Goal: Task Accomplishment & Management: Manage account settings

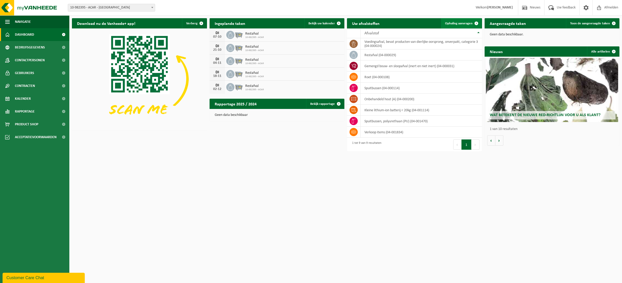
click at [459, 24] on span "Ophaling aanvragen" at bounding box center [458, 23] width 27 height 3
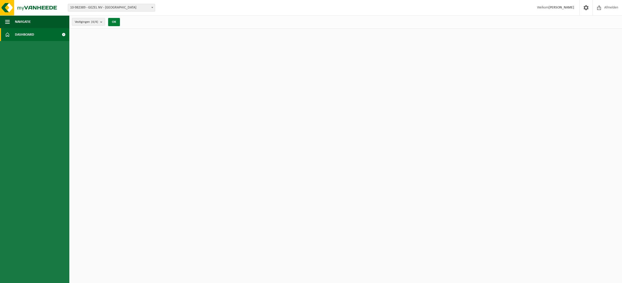
click at [116, 23] on button "OK" at bounding box center [114, 22] width 12 height 8
click at [567, 6] on strong "[PERSON_NAME]" at bounding box center [561, 8] width 26 height 4
click at [583, 6] on span at bounding box center [586, 7] width 8 height 15
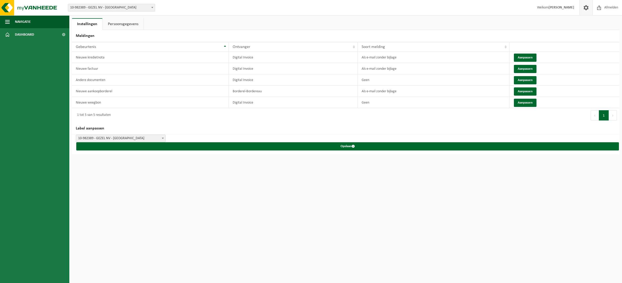
click at [584, 6] on span at bounding box center [586, 7] width 8 height 15
click at [120, 9] on span "10-982389 - GEZEL NV - [GEOGRAPHIC_DATA]" at bounding box center [111, 7] width 87 height 7
select select "162558"
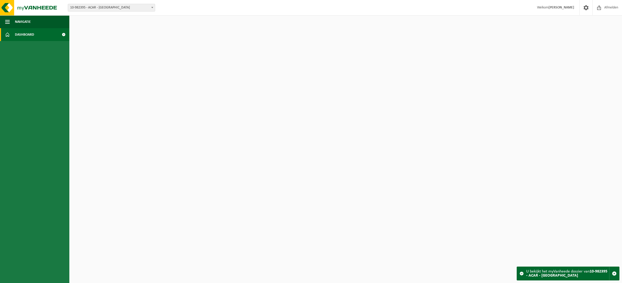
click at [37, 37] on link "Dashboard" at bounding box center [34, 34] width 69 height 13
click at [64, 34] on span at bounding box center [64, 34] width 12 height 13
click at [606, 8] on span "Afmelden" at bounding box center [611, 7] width 16 height 15
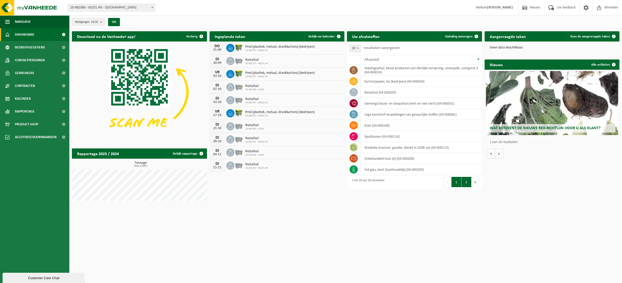
click at [462, 182] on button "2" at bounding box center [466, 182] width 10 height 10
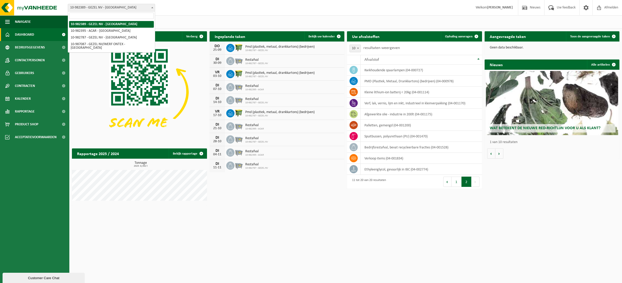
click at [113, 9] on span "10-982389 - GEZEL NV - [GEOGRAPHIC_DATA]" at bounding box center [111, 7] width 87 height 7
select select "162558"
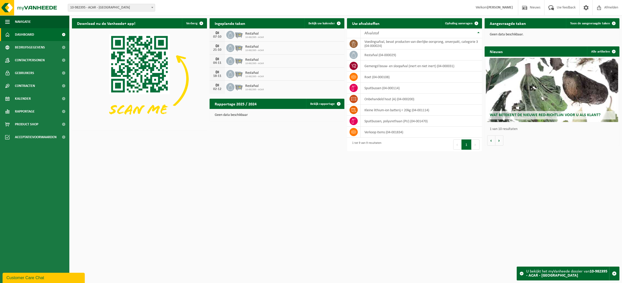
click at [368, 24] on h2 "Uw afvalstoffen" at bounding box center [366, 23] width 38 height 10
click at [452, 22] on span "Ophaling aanvragen" at bounding box center [458, 23] width 27 height 3
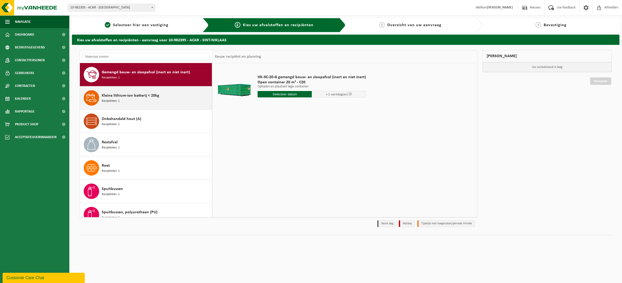
click at [145, 99] on div "Kleine lithium-ion batterij < 20kg Recipiënten: 1" at bounding box center [156, 97] width 109 height 15
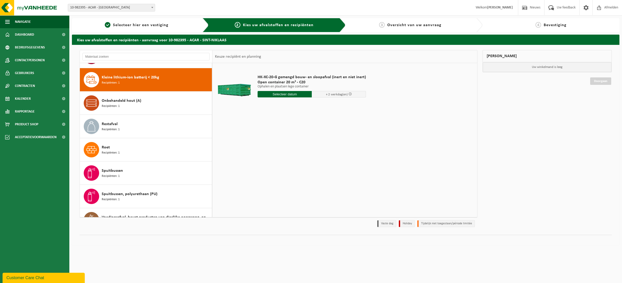
scroll to position [23, 0]
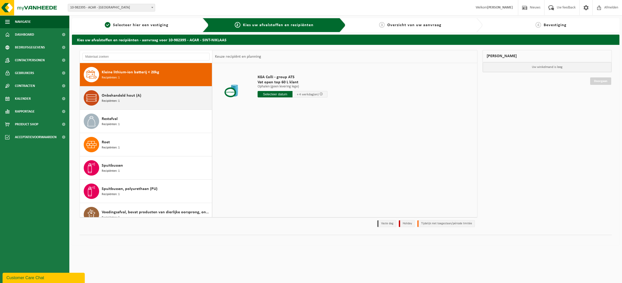
click at [146, 98] on div "Onbehandeld hout (A) Recipiënten: 1" at bounding box center [156, 97] width 109 height 15
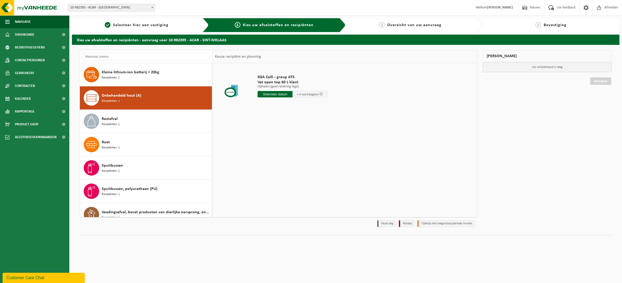
scroll to position [32, 0]
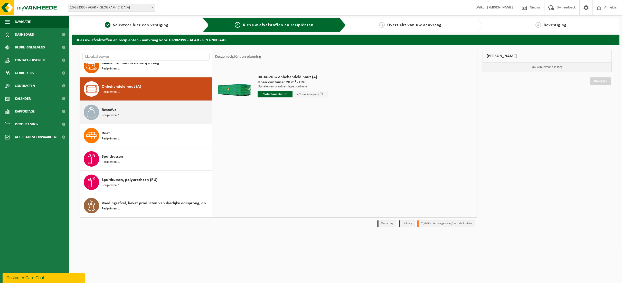
click at [145, 109] on div "Restafval Recipiënten: 1" at bounding box center [156, 112] width 109 height 15
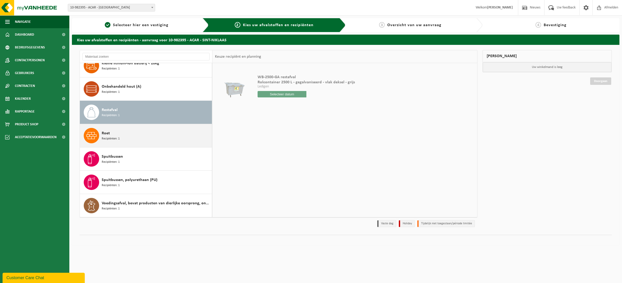
click at [146, 132] on div "Roet Recipiënten: 1" at bounding box center [156, 135] width 109 height 15
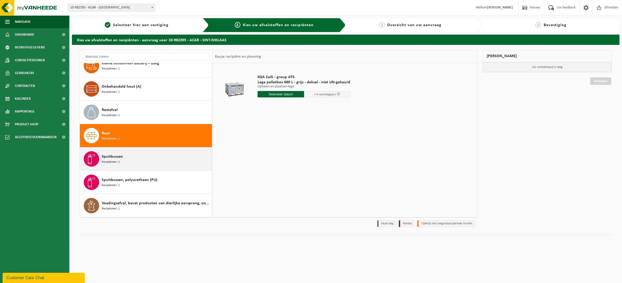
click at [160, 157] on div "Spuitbussen Recipiënten: 1" at bounding box center [156, 158] width 109 height 15
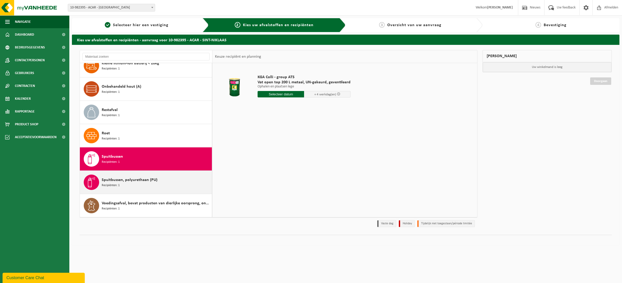
click at [154, 178] on span "Spuitbussen, polyurethaan (PU)" at bounding box center [130, 180] width 56 height 6
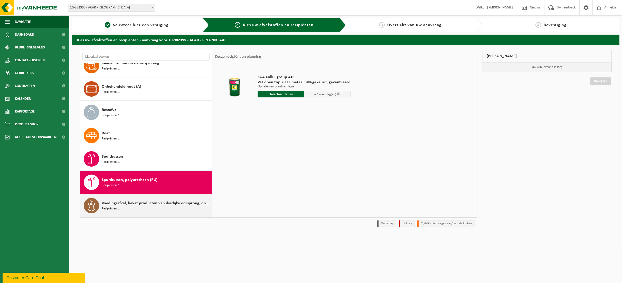
click at [156, 204] on span "Voedingsafval, bevat producten van dierlijke oorsprong, onverpakt, categorie 3" at bounding box center [156, 204] width 109 height 6
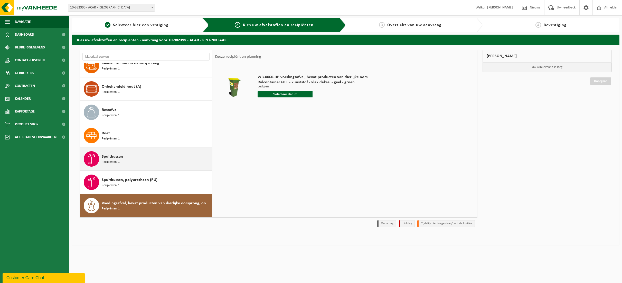
click at [146, 156] on div "Spuitbussen Recipiënten: 1" at bounding box center [156, 158] width 109 height 15
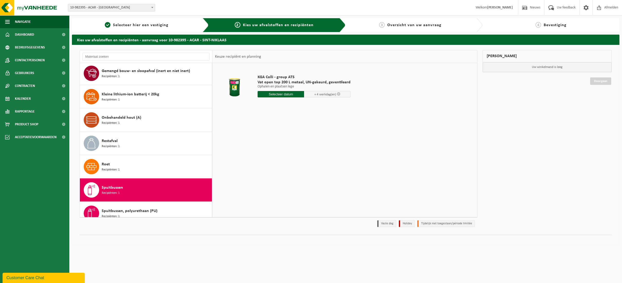
scroll to position [0, 0]
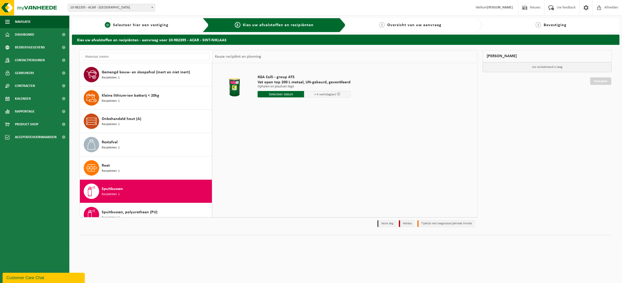
click at [138, 27] on span "Selecteer hier een vestiging" at bounding box center [140, 25] width 55 height 4
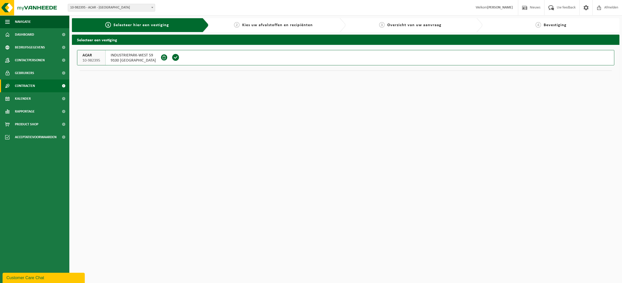
click at [29, 85] on span "Contracten" at bounding box center [25, 86] width 20 height 13
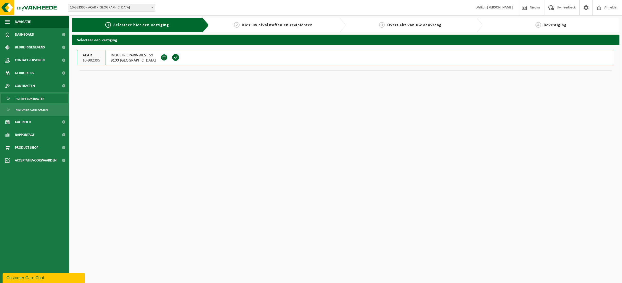
click at [31, 99] on span "Actieve contracten" at bounding box center [30, 99] width 29 height 10
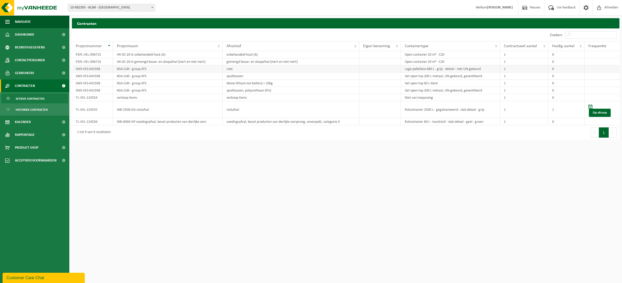
click at [142, 68] on td "KGA Colli - group ATS" at bounding box center [168, 68] width 110 height 7
click at [32, 73] on span "Gebruikers" at bounding box center [24, 73] width 19 height 13
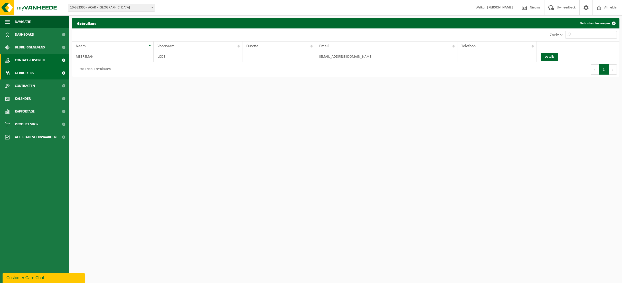
click at [34, 61] on span "Contactpersonen" at bounding box center [30, 60] width 30 height 13
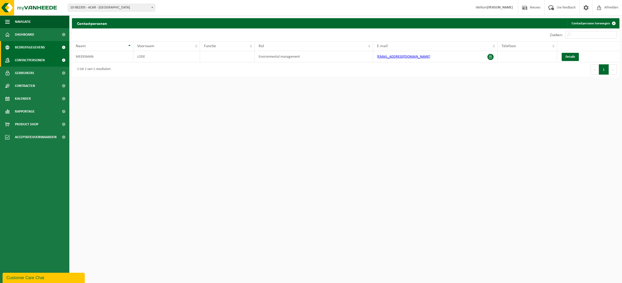
click at [39, 50] on span "Bedrijfsgegevens" at bounding box center [30, 47] width 30 height 13
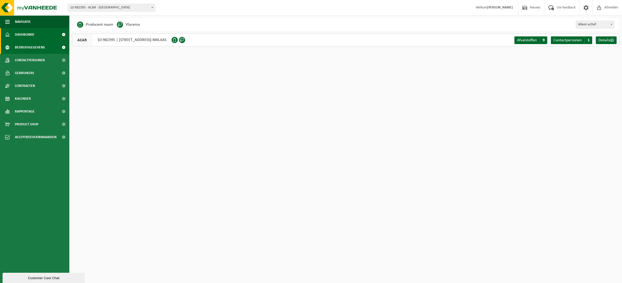
click at [39, 37] on link "Dashboard" at bounding box center [34, 34] width 69 height 13
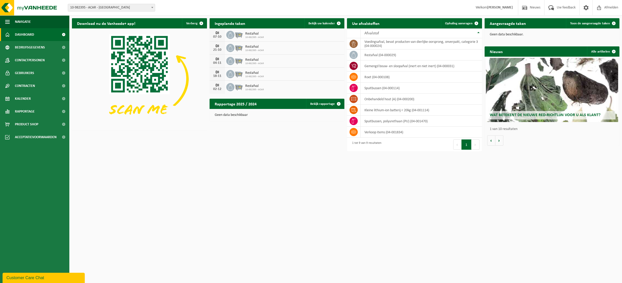
drag, startPoint x: 407, startPoint y: 84, endPoint x: 369, endPoint y: 175, distance: 98.6
click at [369, 175] on html "Vestiging: 10-982389 - GEZEL NV - [GEOGRAPHIC_DATA] 10-982395 - ACAR - SINT-NIK…" at bounding box center [311, 141] width 622 height 283
click at [103, 7] on span "10-982395 - ACAR - [GEOGRAPHIC_DATA]" at bounding box center [111, 7] width 87 height 7
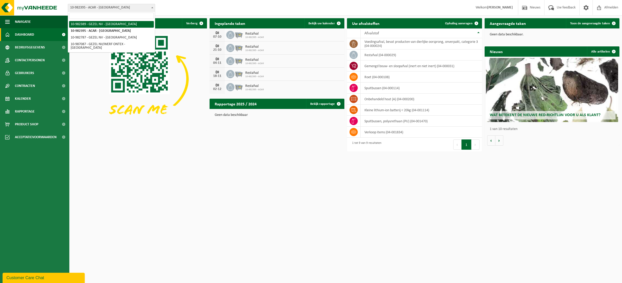
select select "162555"
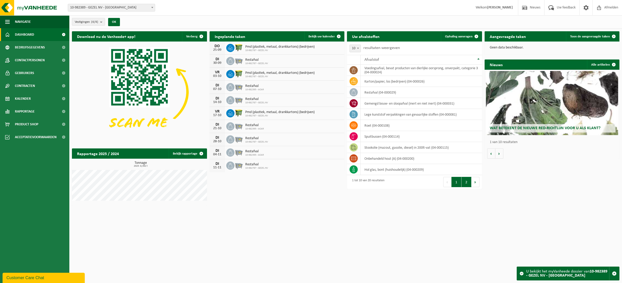
click at [470, 187] on button "2" at bounding box center [466, 182] width 10 height 10
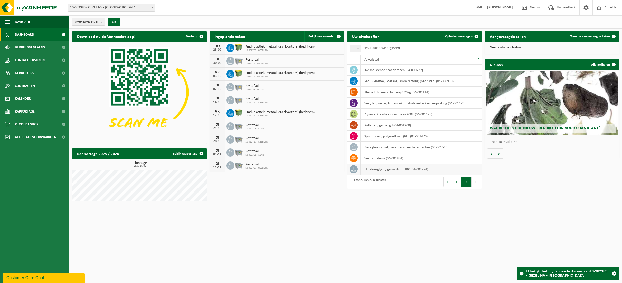
click at [385, 166] on td "Ethyleenglycol, gevaarlijk in IBC (04-002774)" at bounding box center [420, 169] width 121 height 11
click at [353, 169] on icon at bounding box center [353, 169] width 5 height 5
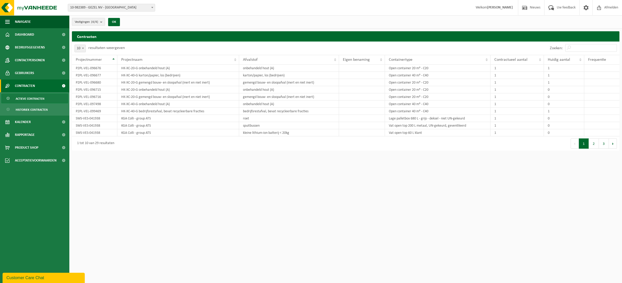
click at [101, 22] on b "submit" at bounding box center [102, 21] width 5 height 7
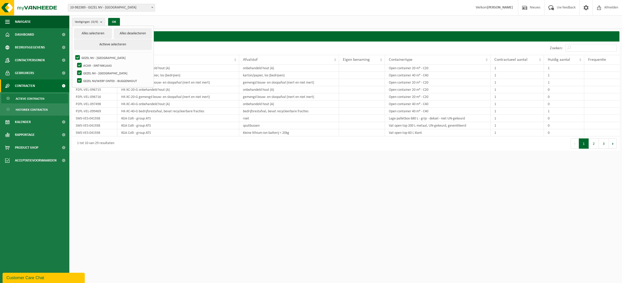
click at [118, 10] on span "10-982389 - GEZEL NV - [GEOGRAPHIC_DATA]" at bounding box center [111, 7] width 87 height 7
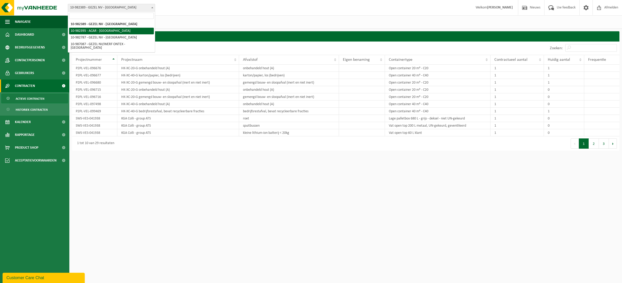
select select "162558"
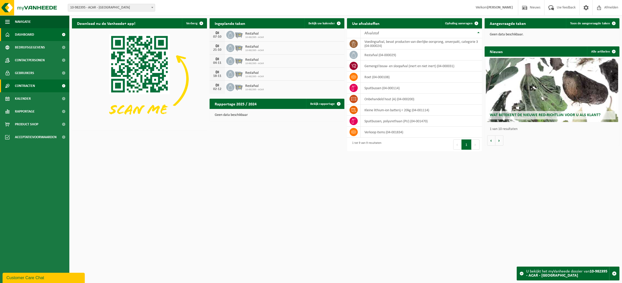
click at [40, 83] on link "Contracten" at bounding box center [34, 86] width 69 height 13
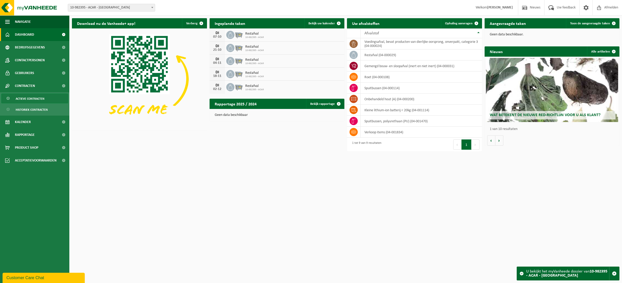
click at [40, 99] on span "Actieve contracten" at bounding box center [30, 99] width 29 height 10
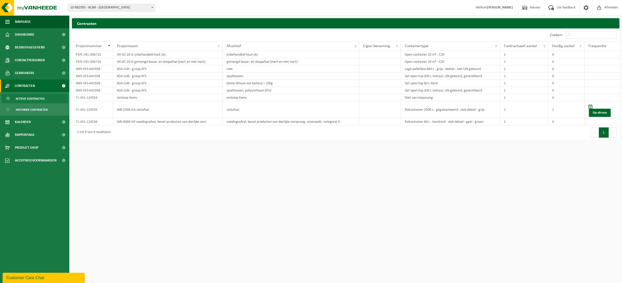
drag, startPoint x: 506, startPoint y: 164, endPoint x: 388, endPoint y: 120, distance: 125.9
click at [505, 164] on html "Vestiging: 10-982389 - GEZEL NV - [GEOGRAPHIC_DATA] 10-982395 - ACAR - SINT-NIK…" at bounding box center [311, 141] width 622 height 283
